Goal: Task Accomplishment & Management: Manage account settings

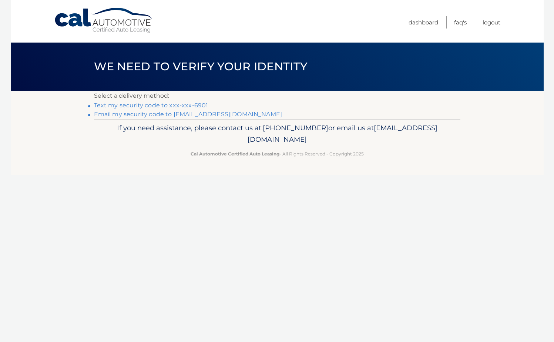
click at [124, 106] on link "Text my security code to xxx-xxx-6901" at bounding box center [151, 105] width 114 height 7
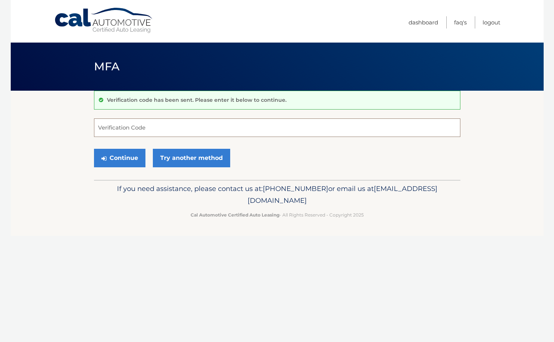
click at [125, 127] on input "Verification Code" at bounding box center [277, 128] width 367 height 19
type input "333887"
click at [94, 149] on button "Continue" at bounding box center [119, 158] width 51 height 19
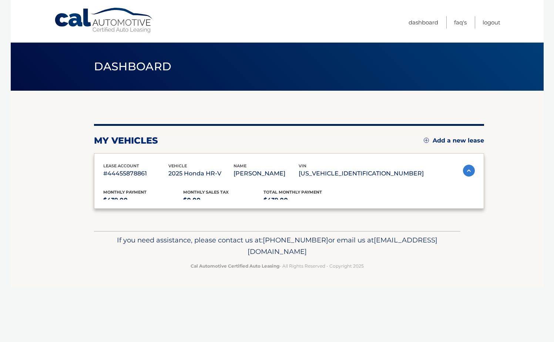
click at [122, 156] on div "lease account #44455878861 vehicle 2025 Honda HR-V name [PERSON_NAME] vin [US_V…" at bounding box center [289, 181] width 390 height 56
